Goal: Task Accomplishment & Management: Use online tool/utility

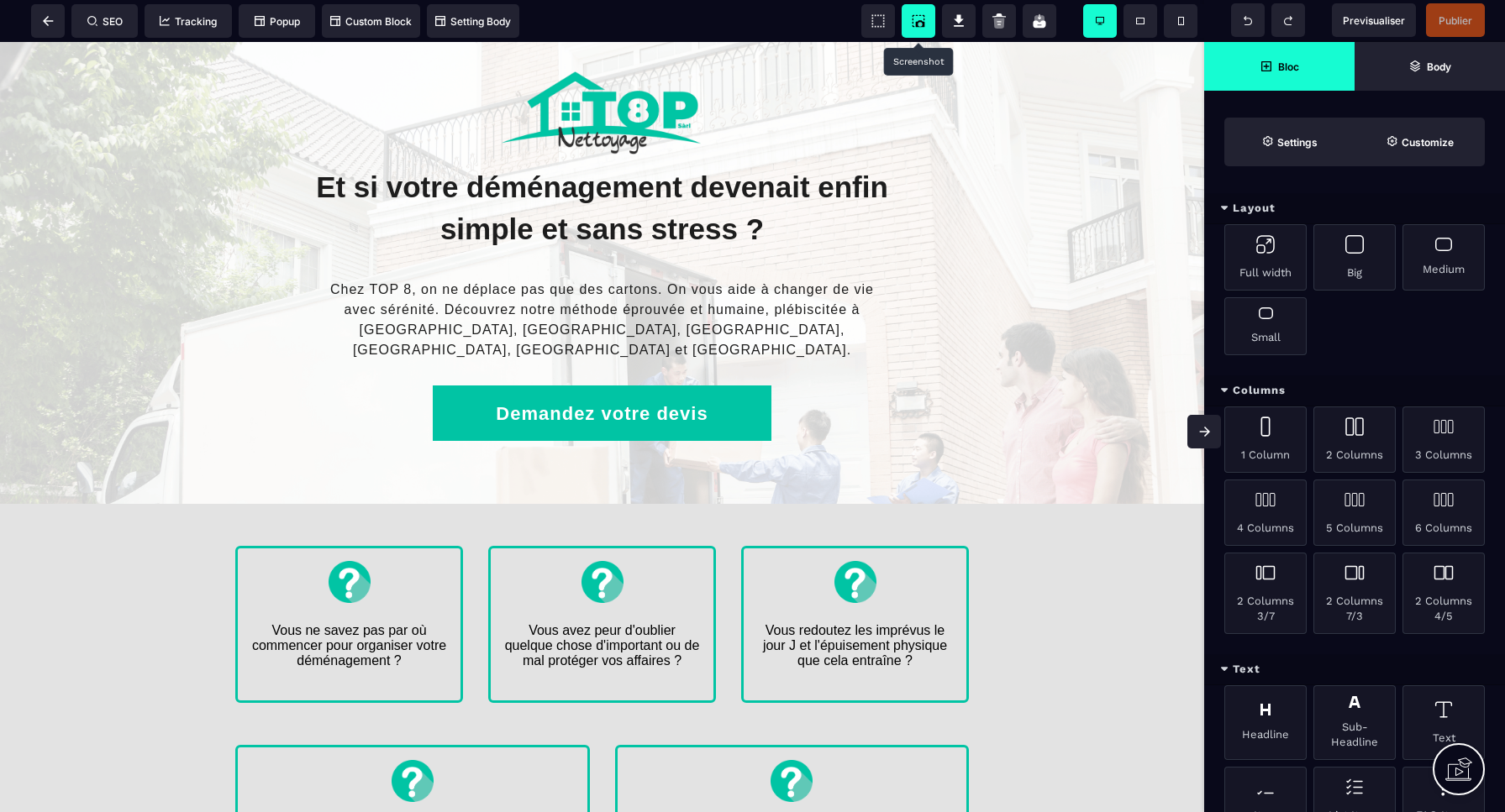
click at [921, 23] on icon at bounding box center [918, 21] width 17 height 17
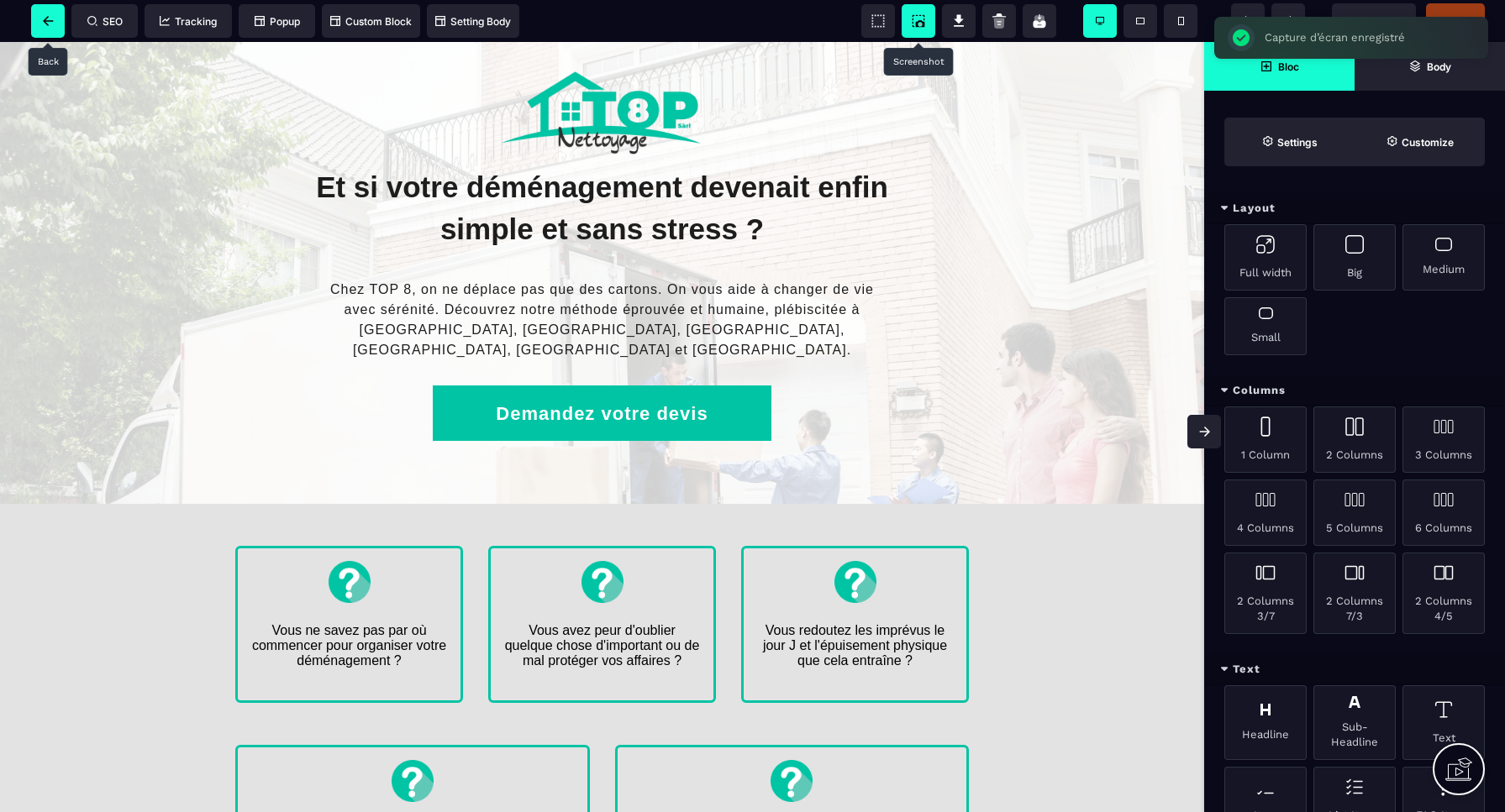
click at [51, 26] on span at bounding box center [48, 21] width 34 height 34
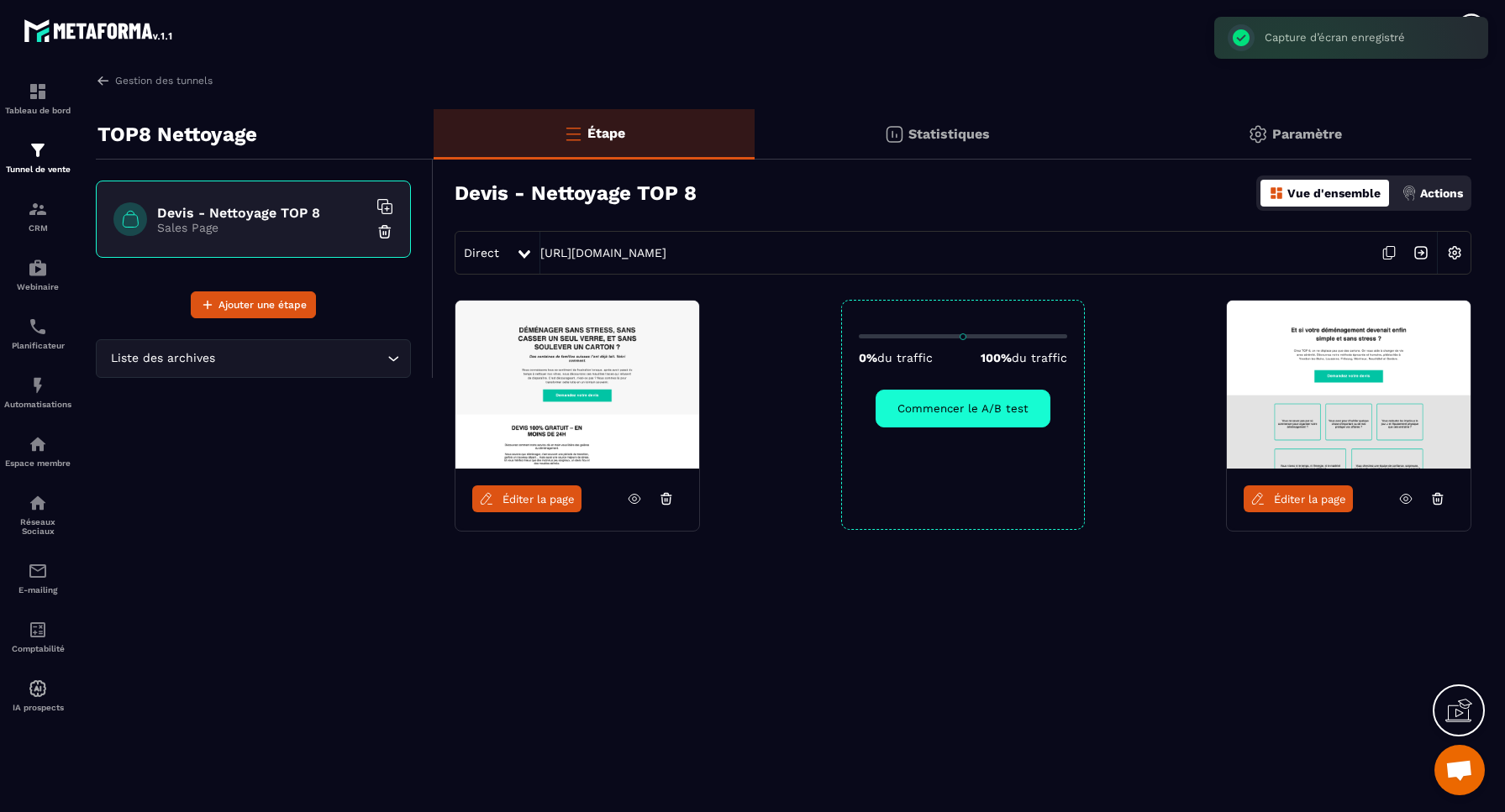
click at [1457, 251] on img at bounding box center [1455, 252] width 32 height 32
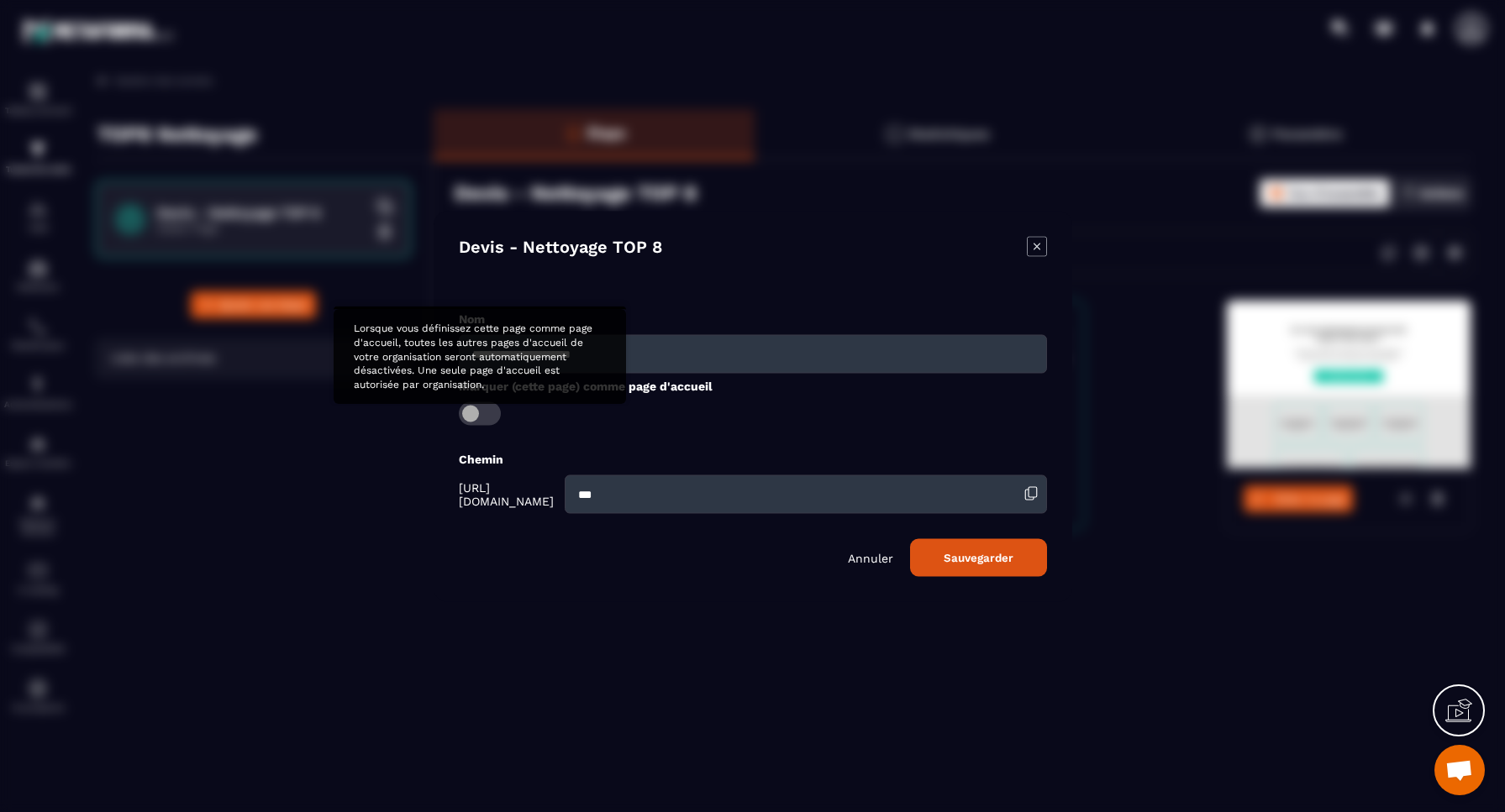
click at [471, 407] on span "Modal window" at bounding box center [480, 413] width 42 height 23
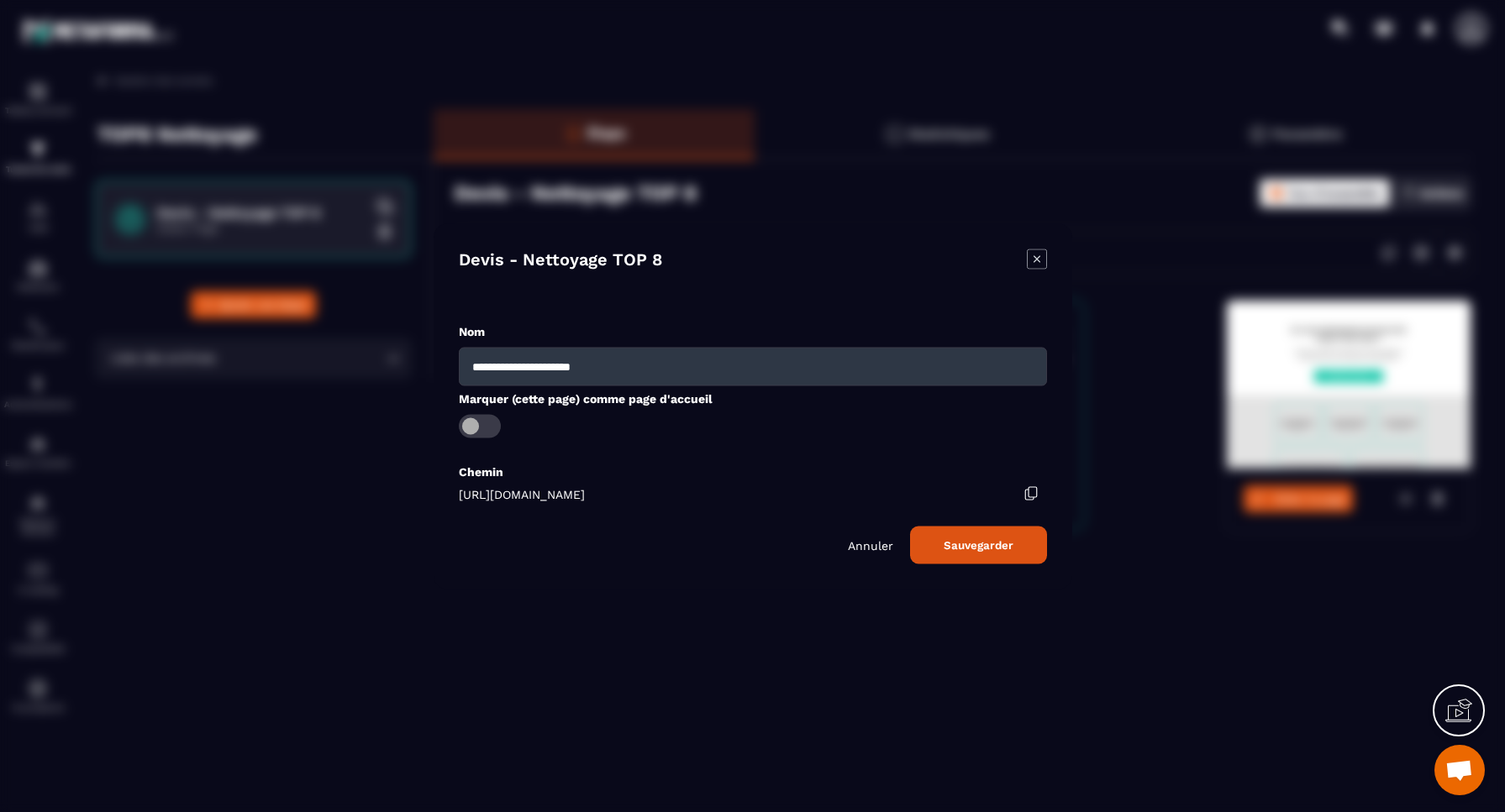
click at [983, 545] on button "Sauvegarder" at bounding box center [978, 545] width 137 height 37
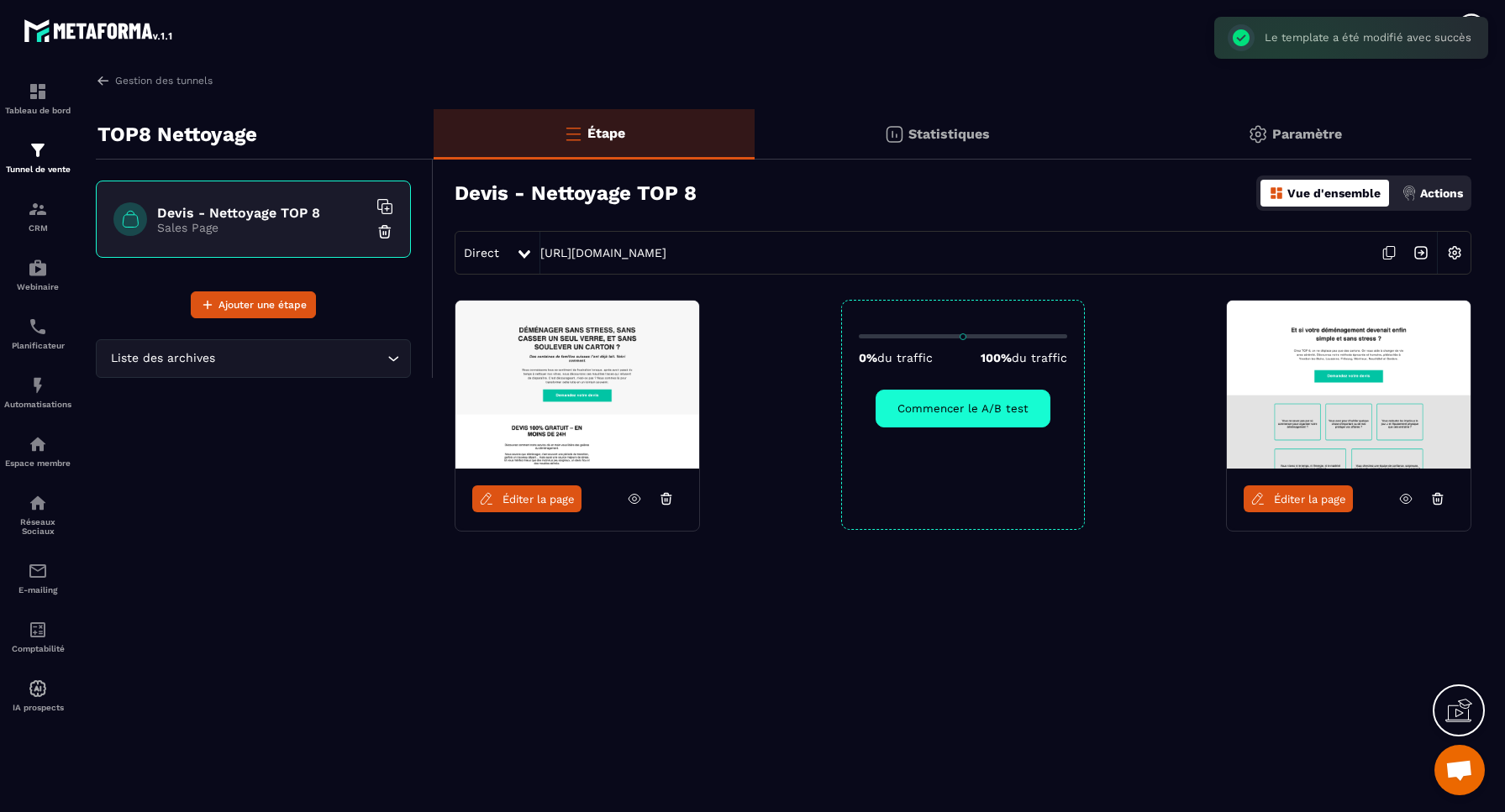
click at [951, 128] on p "Statistiques" at bounding box center [949, 134] width 81 height 16
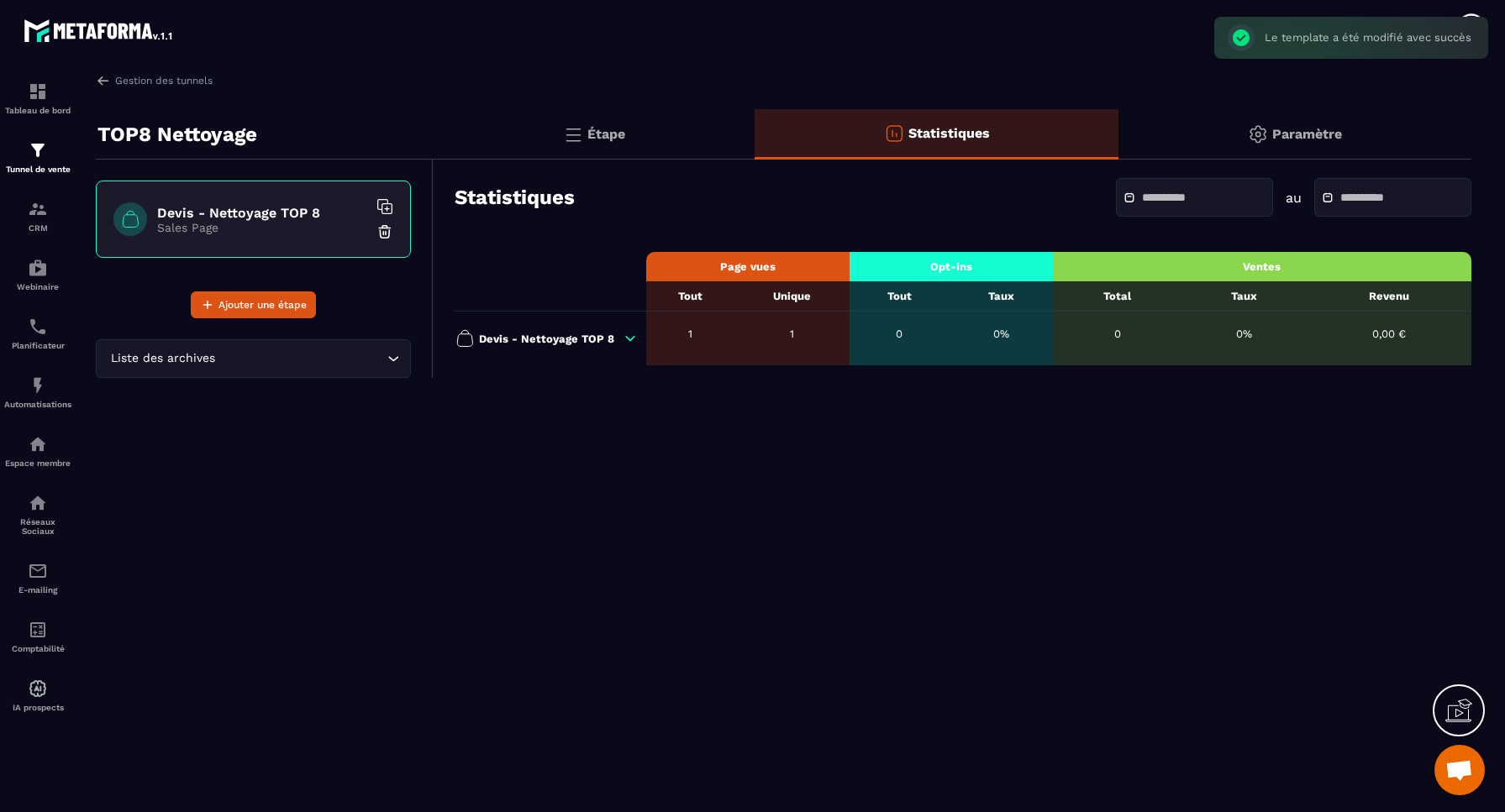
click at [1276, 133] on p "Paramètre" at bounding box center [1307, 134] width 70 height 16
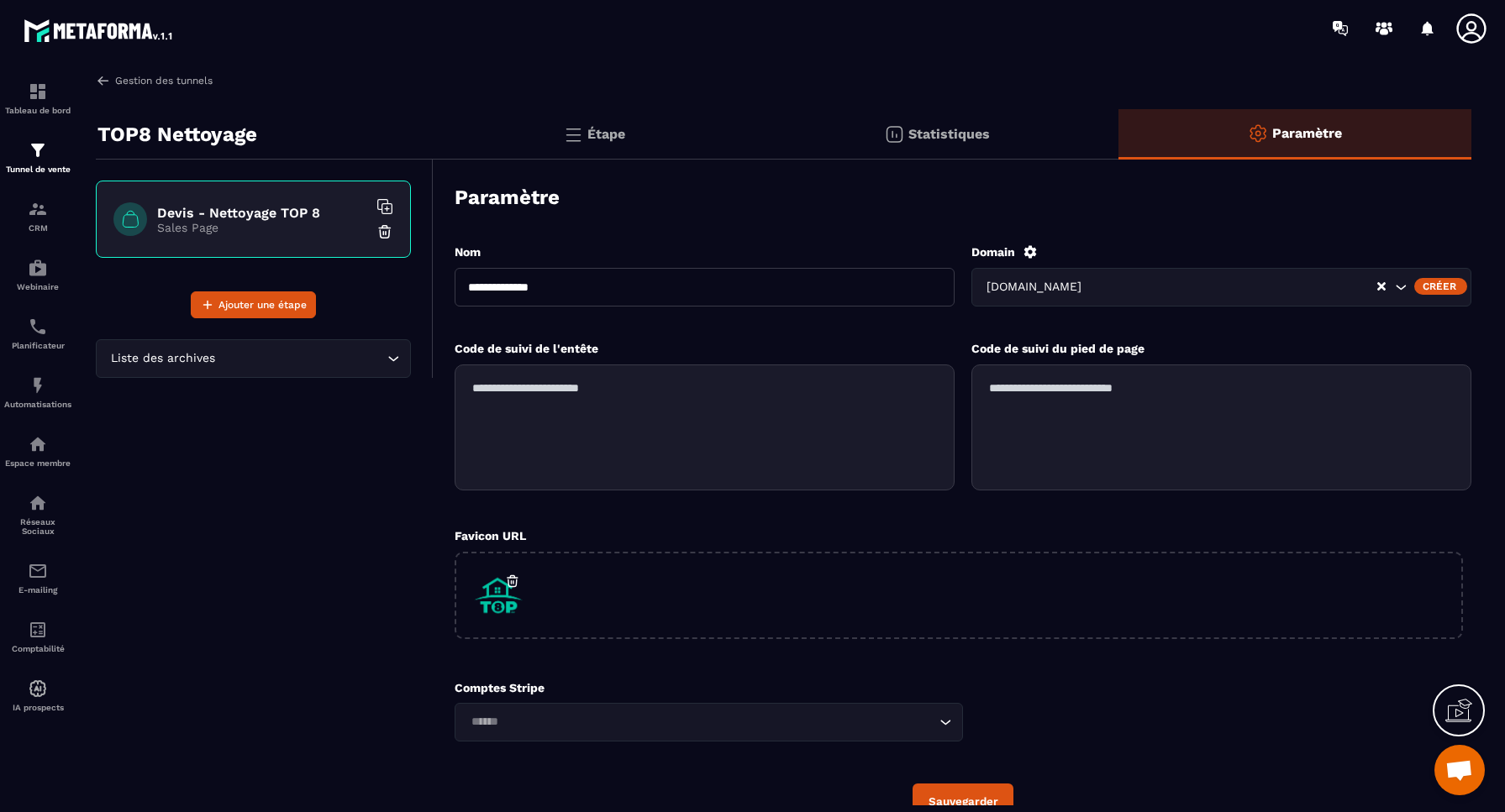
click at [129, 78] on link "Gestion des tunnels" at bounding box center [153, 80] width 117 height 15
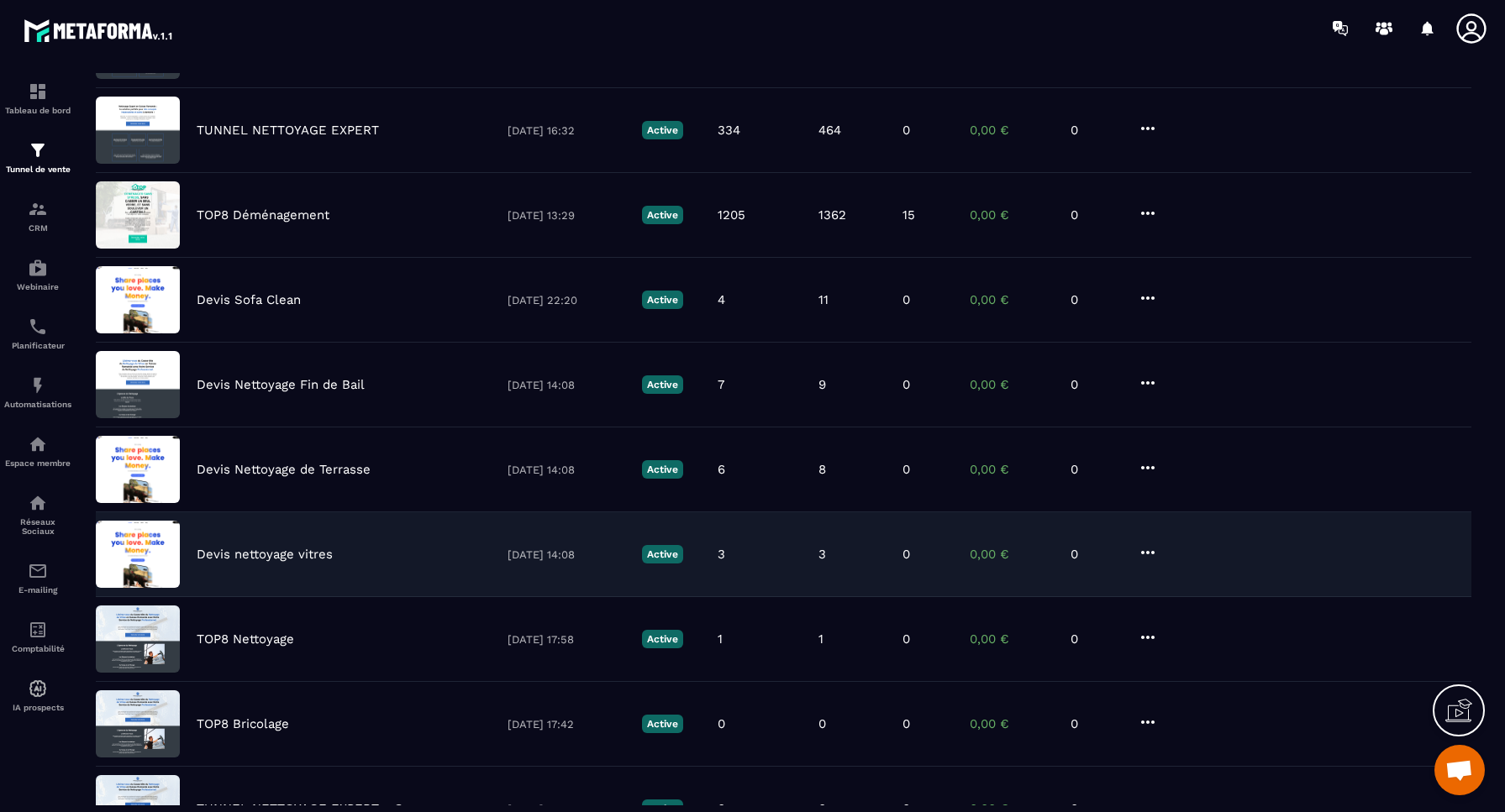
scroll to position [221, 0]
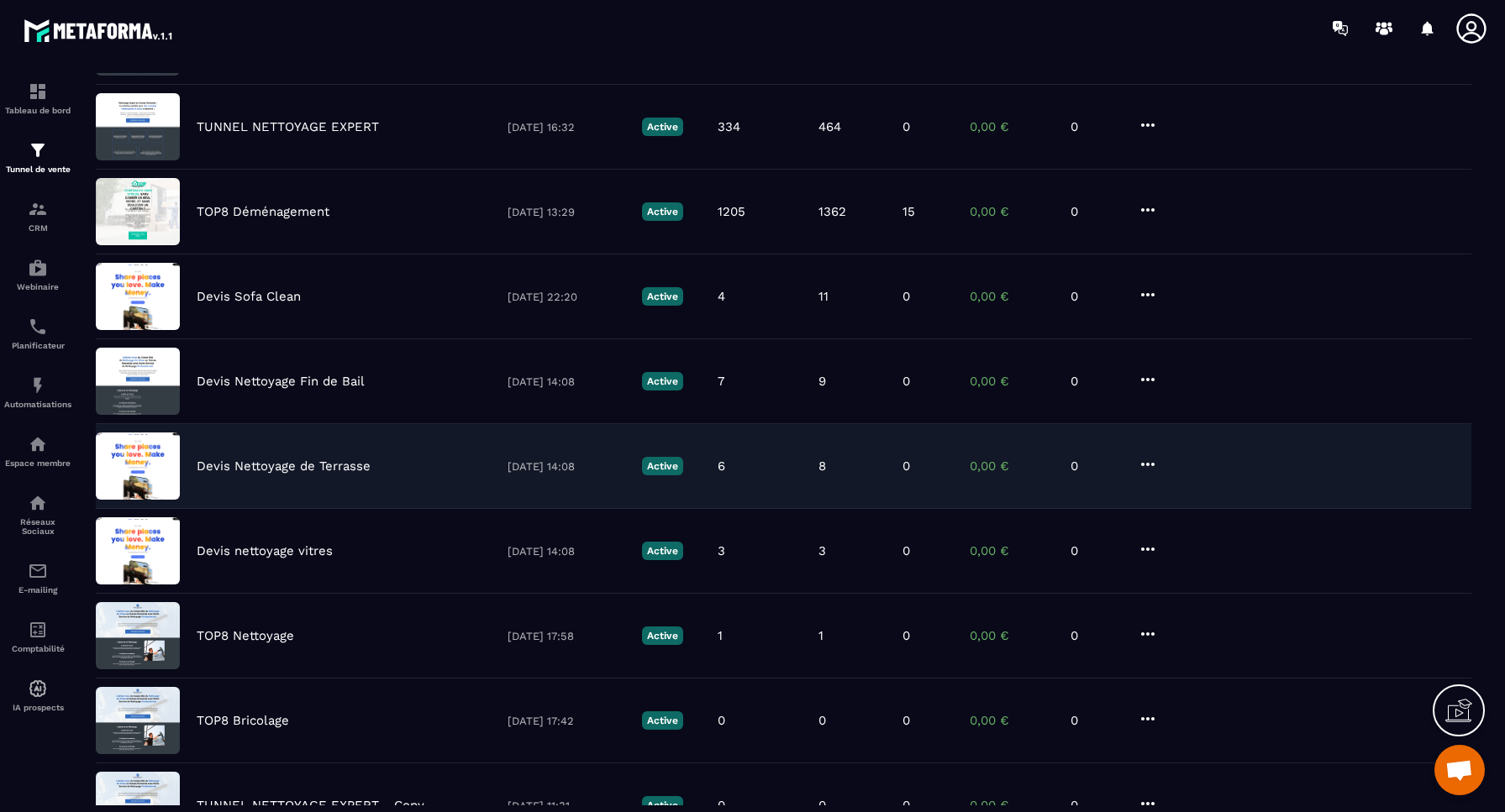
click at [281, 464] on p "Devis Nettoyage de Terrasse" at bounding box center [283, 466] width 174 height 15
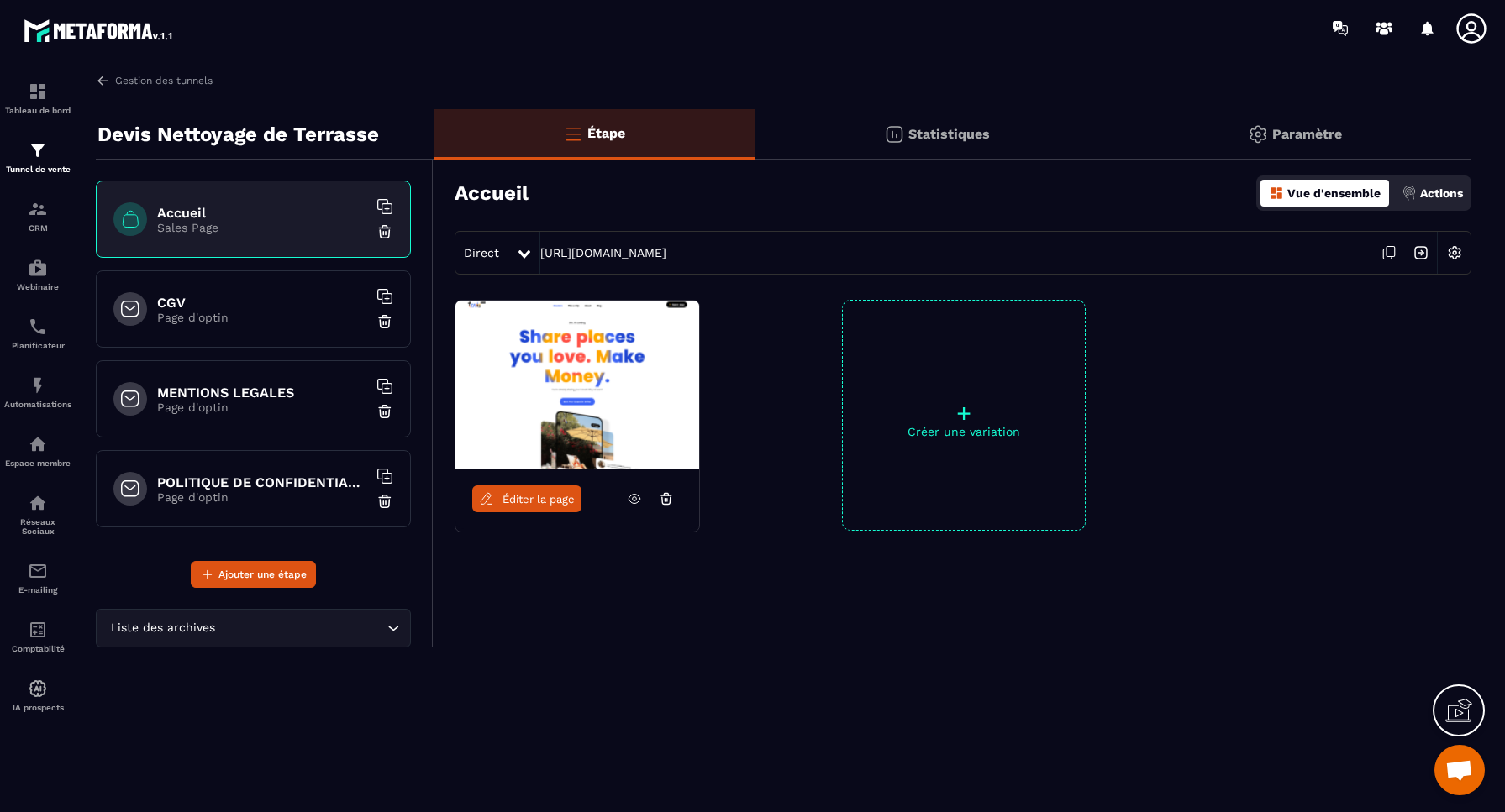
click at [527, 500] on span "Éditer la page" at bounding box center [538, 499] width 72 height 12
